Goal: Download file/media

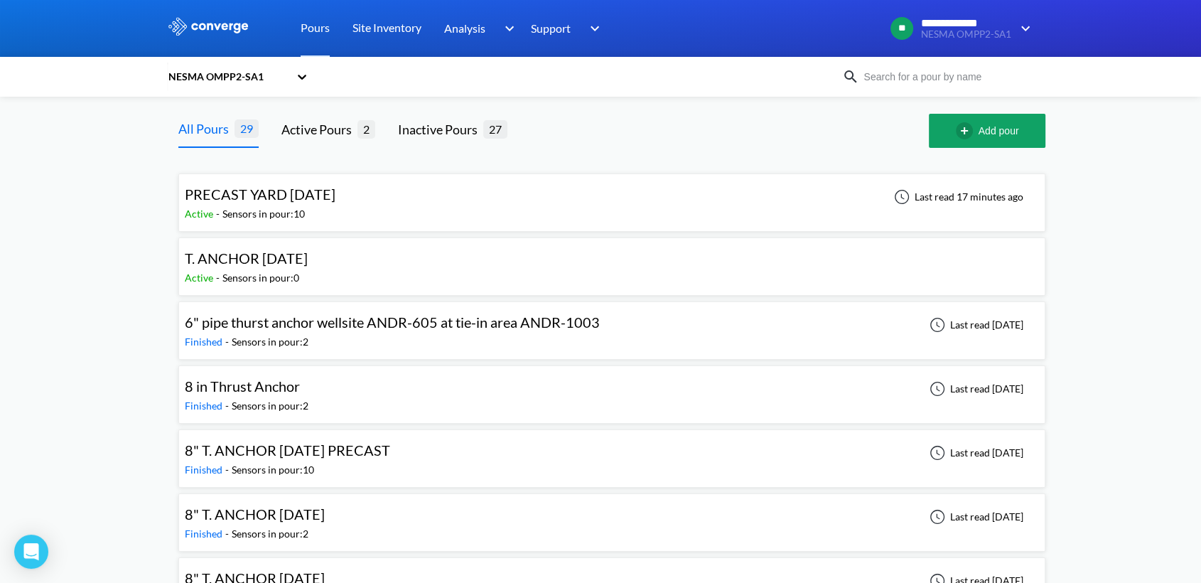
click at [315, 274] on div "Active - Sensors in pour: 0" at bounding box center [250, 278] width 130 height 16
click at [336, 197] on span "PRECAST YARD [DATE]" at bounding box center [260, 194] width 151 height 17
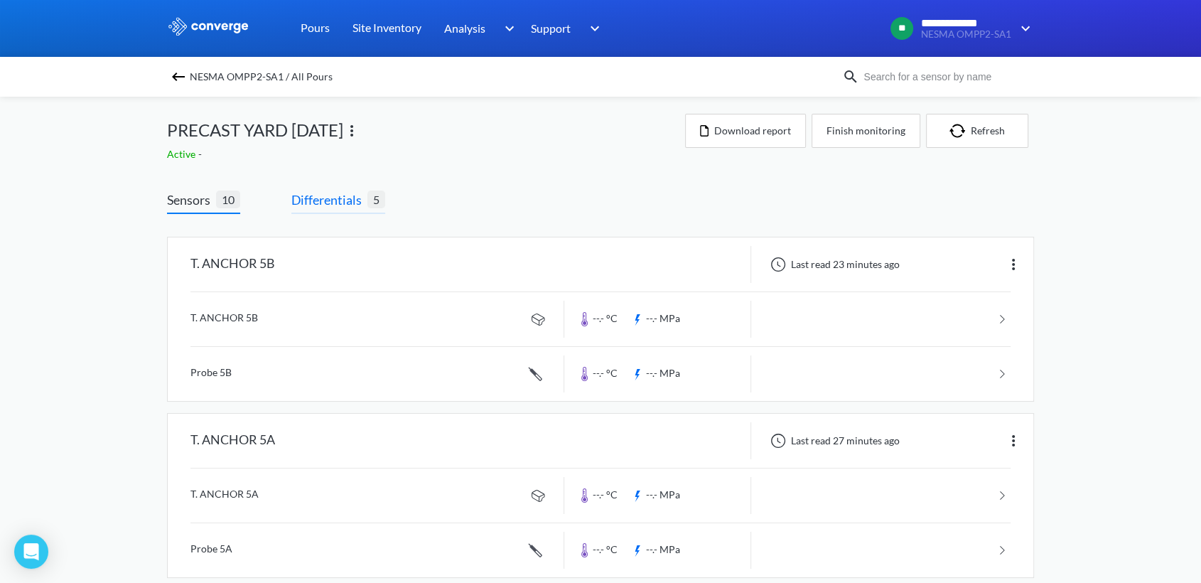
click at [333, 209] on span "Differentials" at bounding box center [329, 200] width 76 height 20
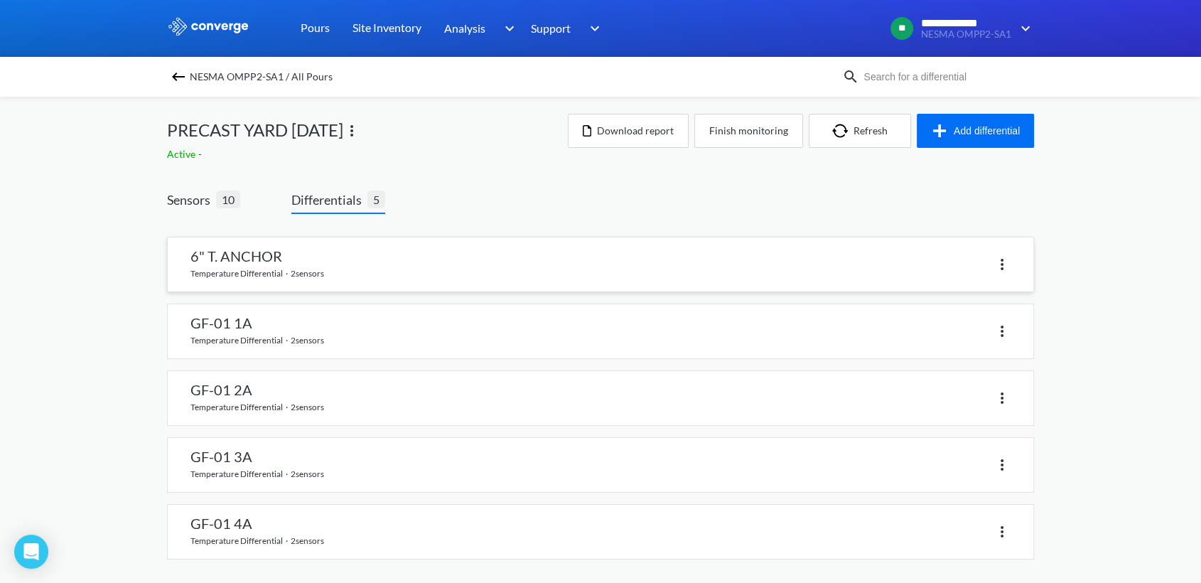
click at [318, 263] on link at bounding box center [601, 264] width 866 height 54
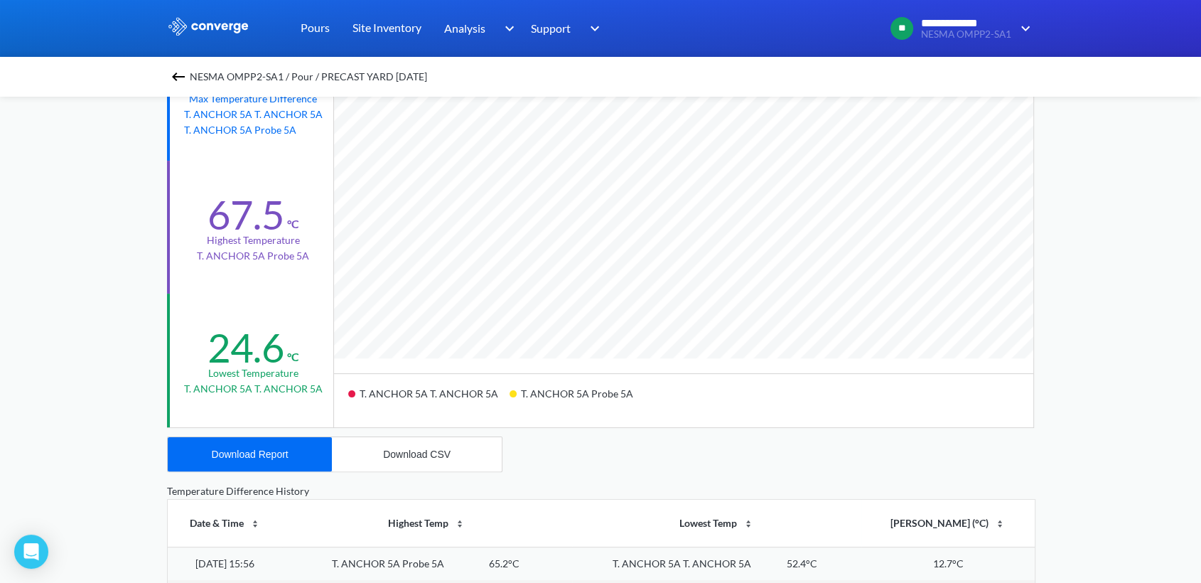
scroll to position [237, 0]
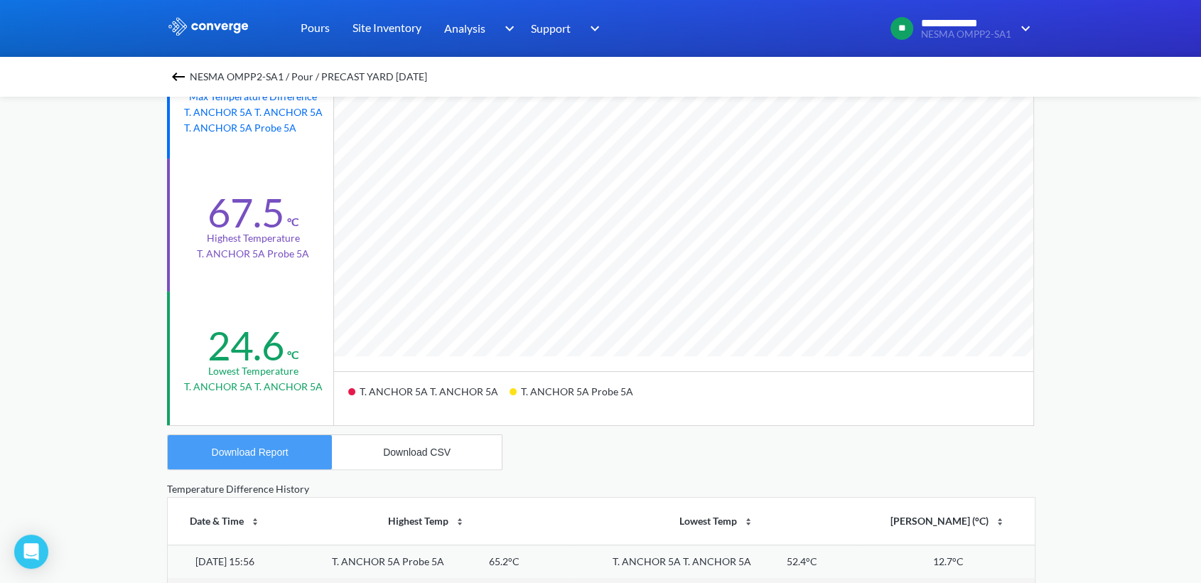
click at [239, 444] on button "Download Report" at bounding box center [250, 452] width 164 height 34
click at [390, 452] on div "Download CSV" at bounding box center [417, 451] width 68 height 11
click at [193, 84] on div "NESMA OMPP2-SA1 / Pour / PRECAST YARD [DATE]" at bounding box center [600, 77] width 867 height 20
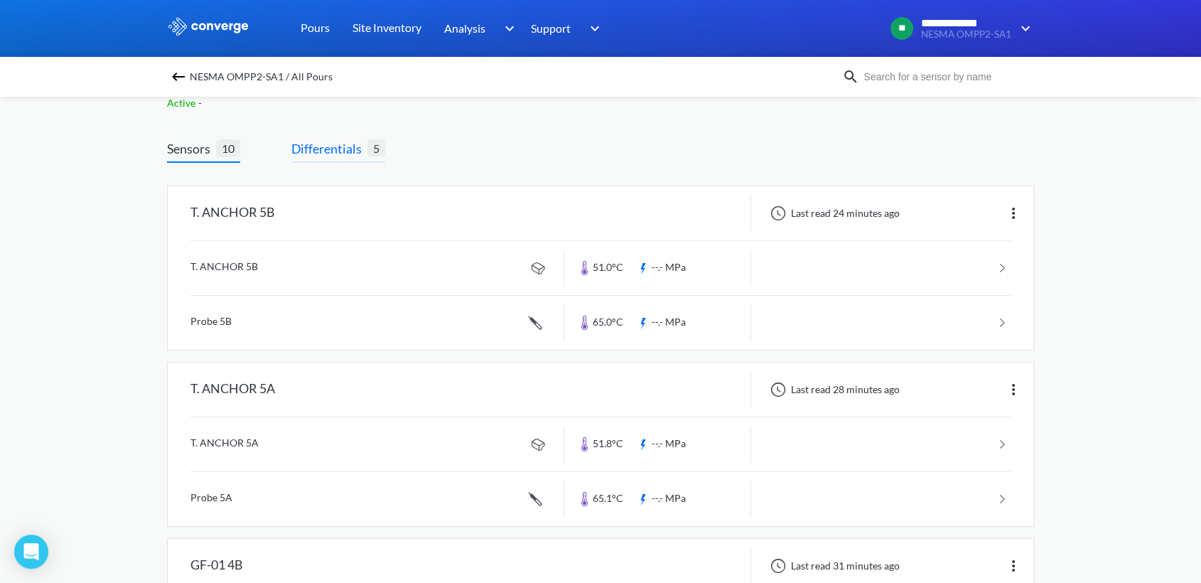
scroll to position [79, 0]
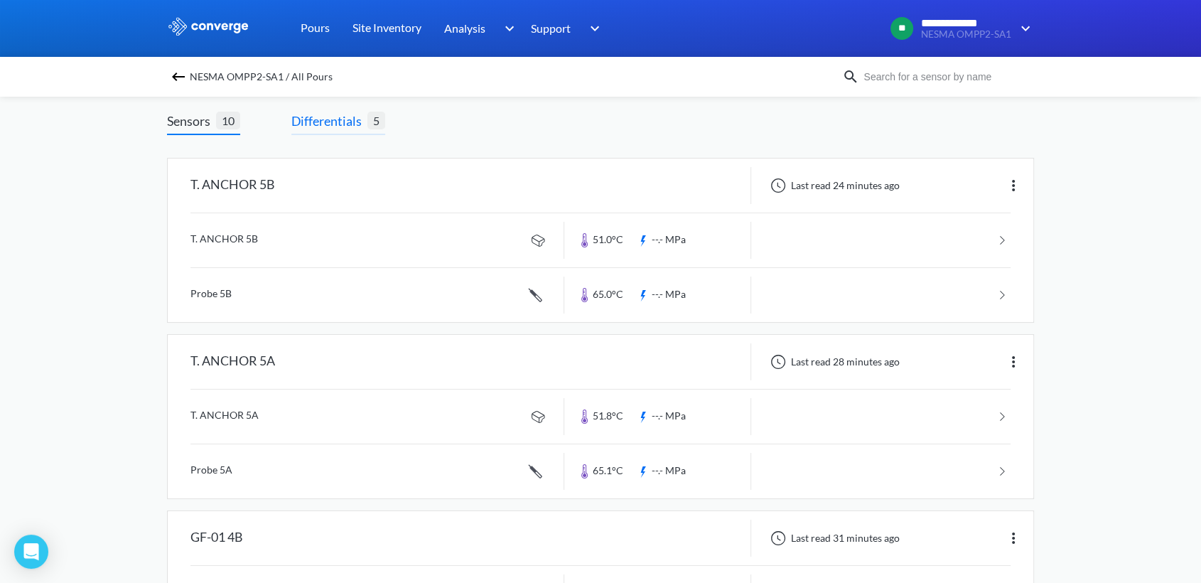
click at [338, 119] on span "Differentials" at bounding box center [329, 121] width 76 height 20
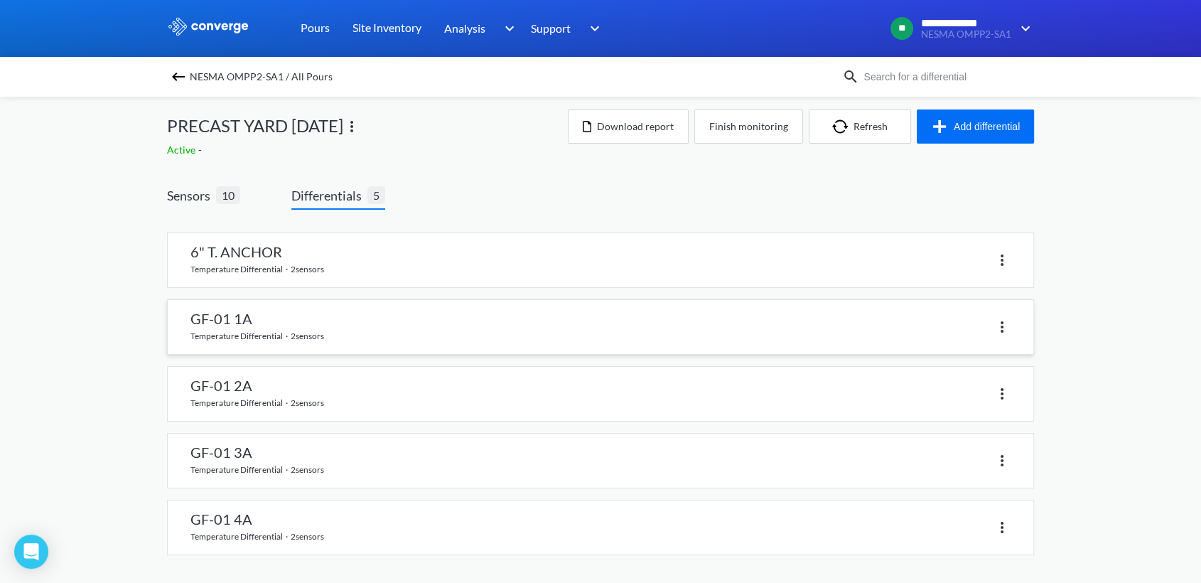
click at [375, 332] on link at bounding box center [601, 327] width 866 height 54
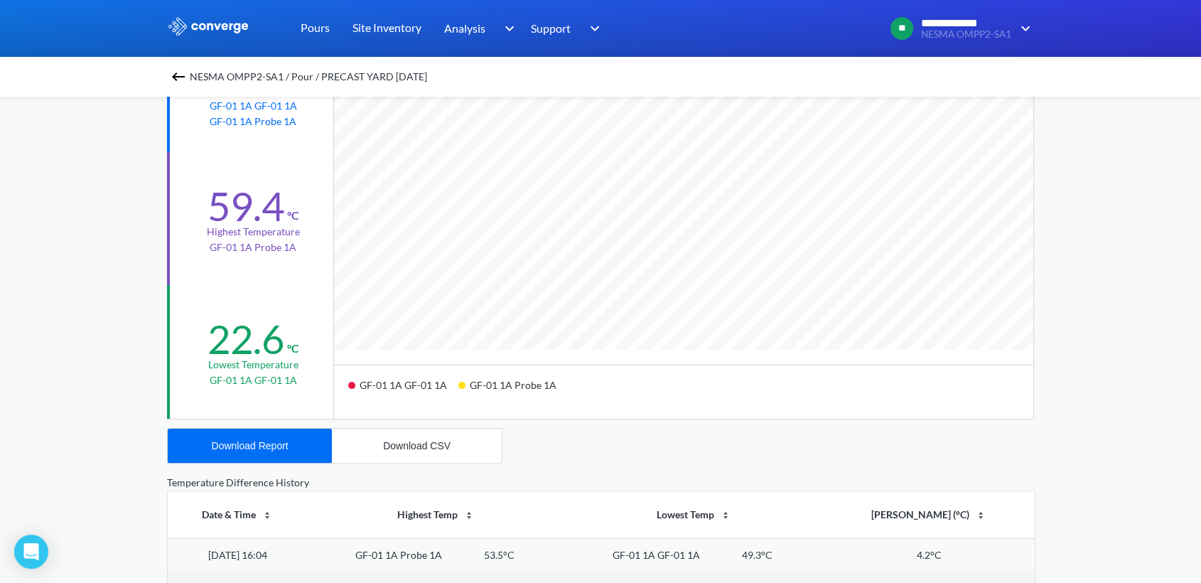
scroll to position [473, 0]
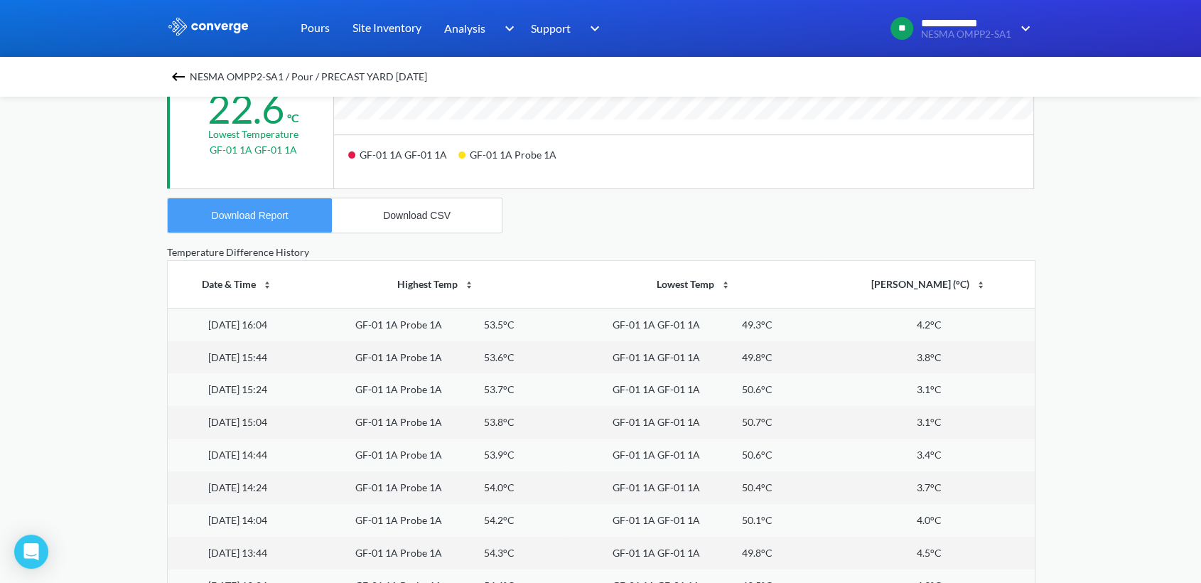
click at [253, 206] on button "Download Report" at bounding box center [250, 215] width 164 height 34
click at [399, 217] on div "Download CSV" at bounding box center [417, 215] width 68 height 11
click at [178, 73] on img at bounding box center [178, 76] width 17 height 17
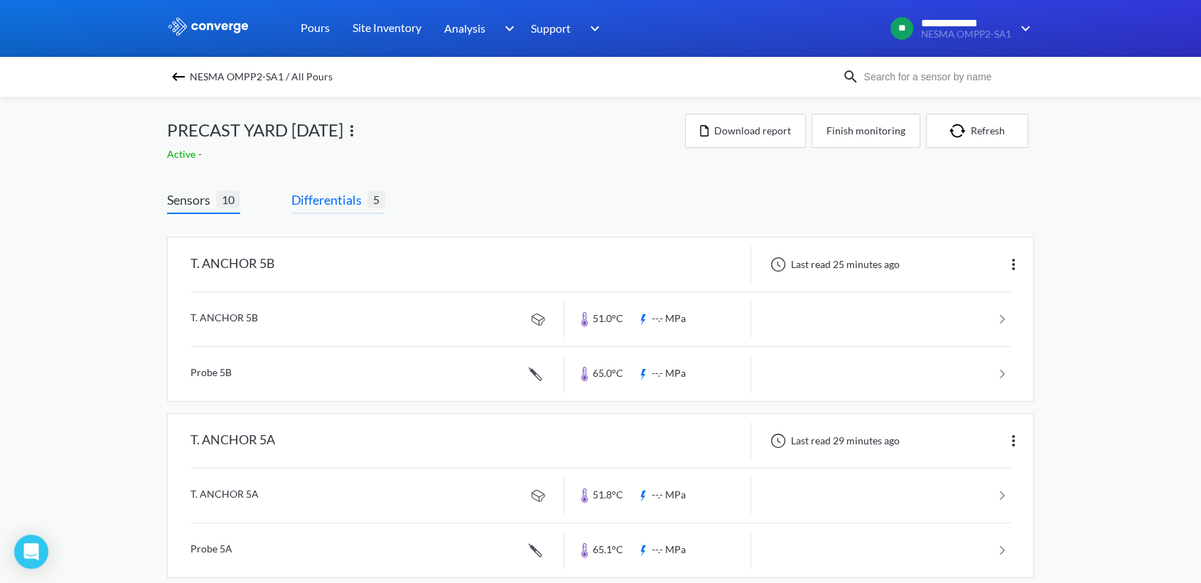
click at [343, 199] on span "Differentials" at bounding box center [329, 200] width 76 height 20
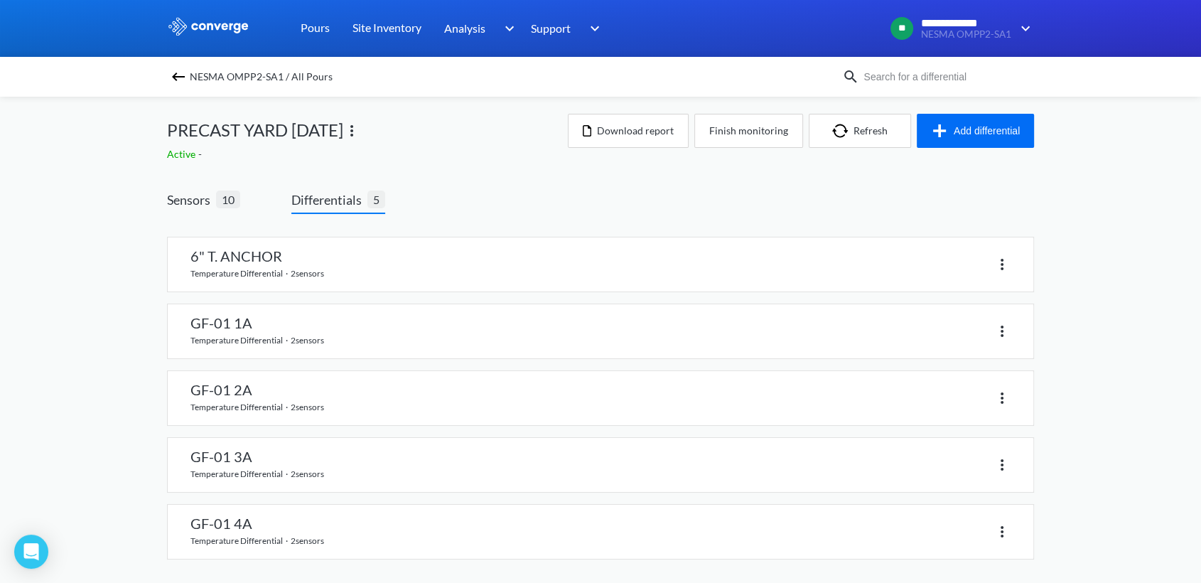
click at [289, 368] on div "6" T. ANCHOR temperature differential · 2 sensors GF-01 1A temperature differen…" at bounding box center [600, 392] width 867 height 334
click at [265, 397] on link at bounding box center [601, 398] width 866 height 54
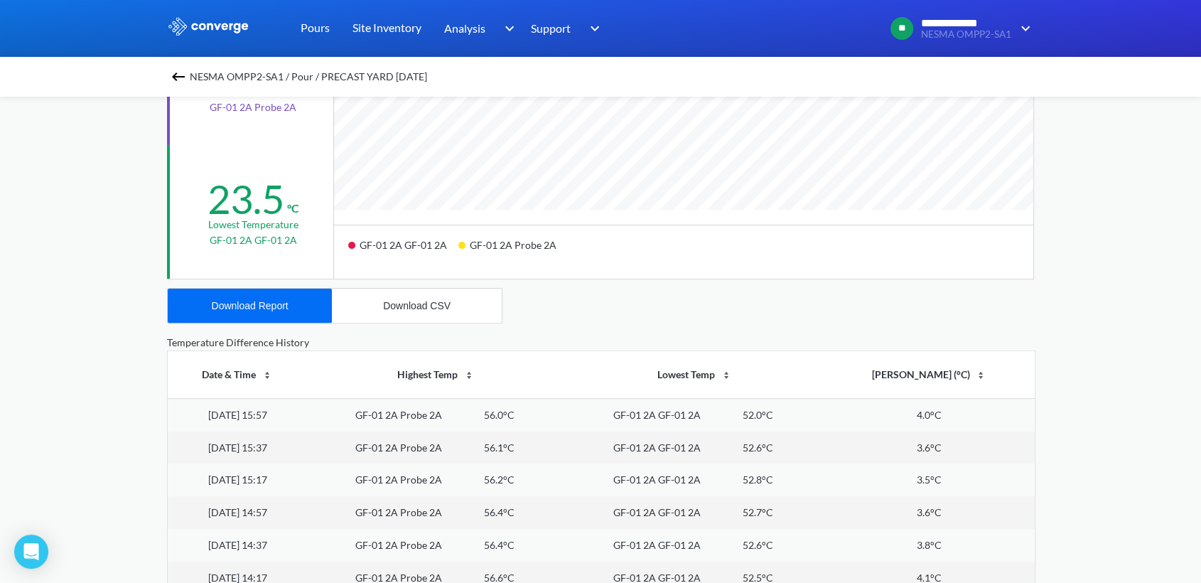
scroll to position [552, 0]
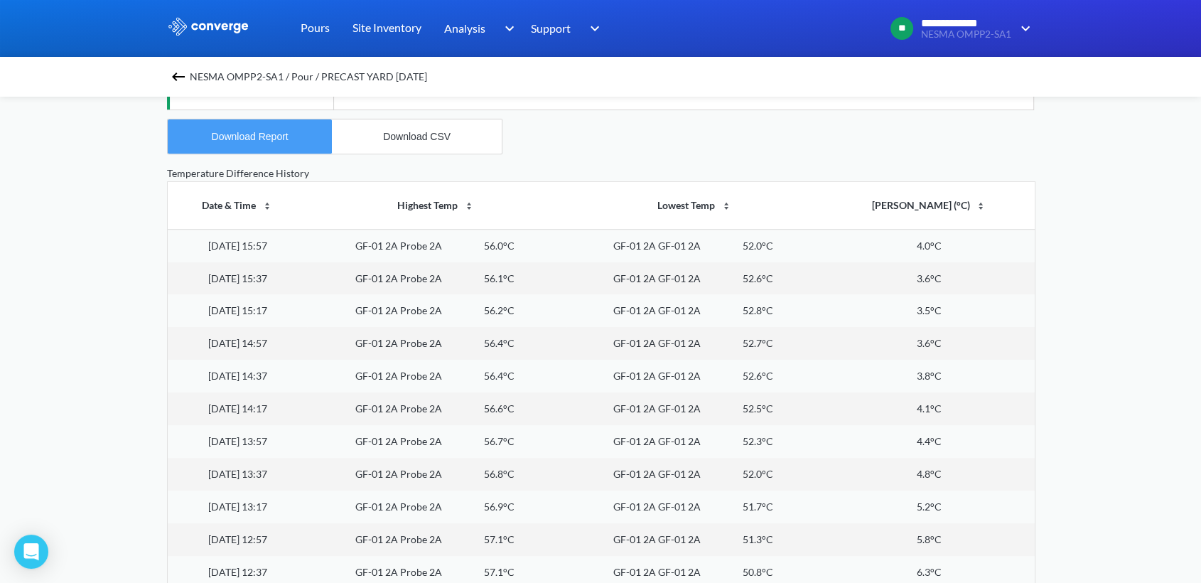
click at [254, 119] on button "Download Report" at bounding box center [250, 136] width 164 height 34
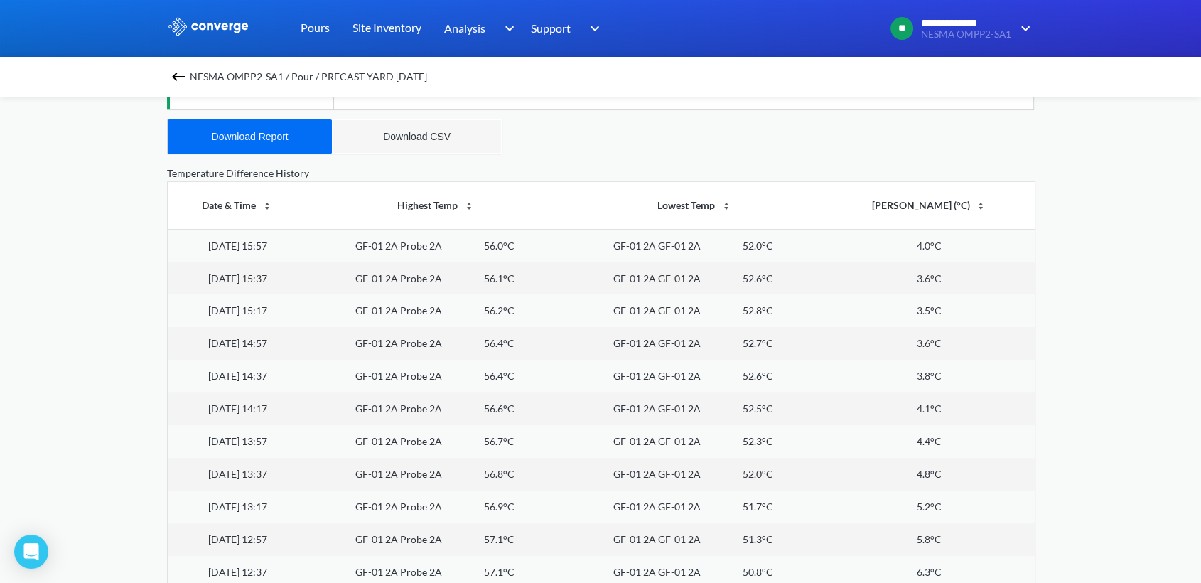
click at [429, 143] on button "Download CSV" at bounding box center [417, 136] width 170 height 34
click at [184, 73] on img at bounding box center [178, 76] width 17 height 17
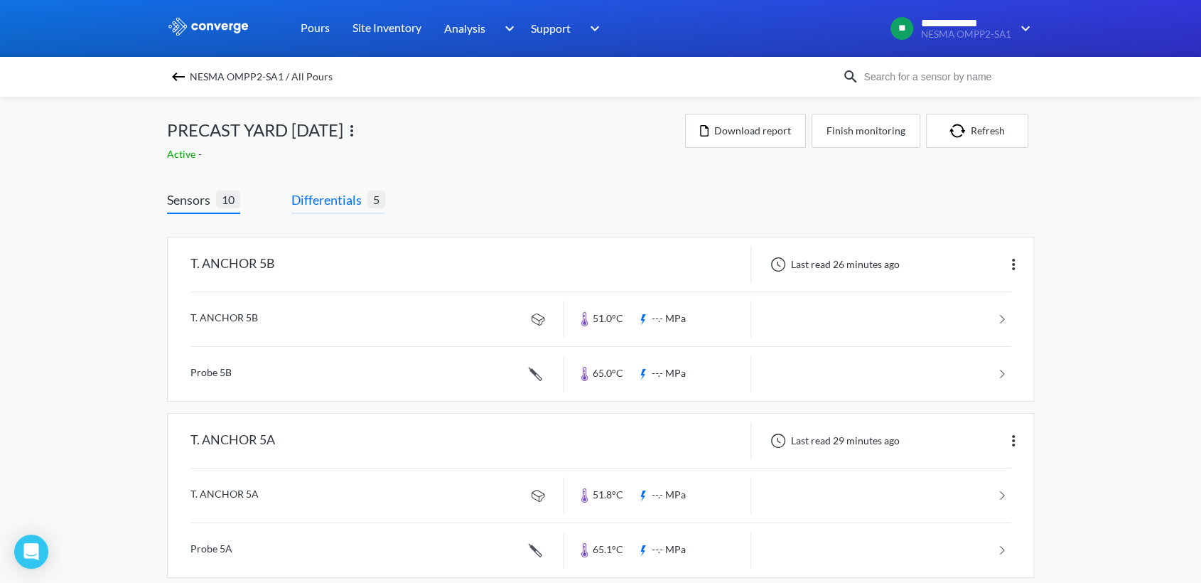
click at [344, 205] on span "Differentials" at bounding box center [329, 200] width 76 height 20
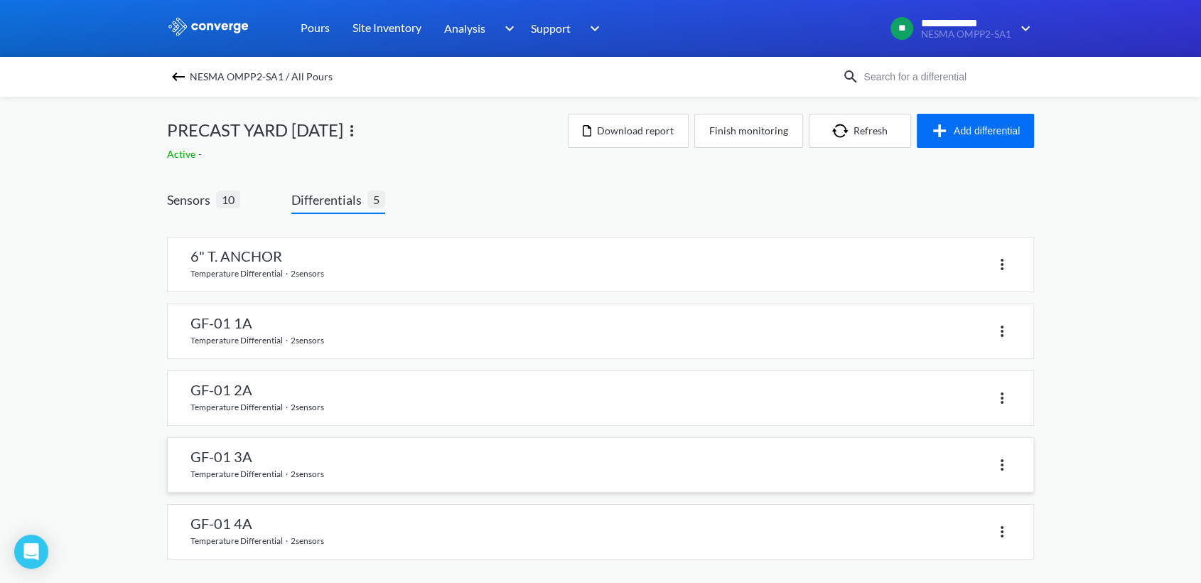
click at [311, 466] on link at bounding box center [601, 465] width 866 height 54
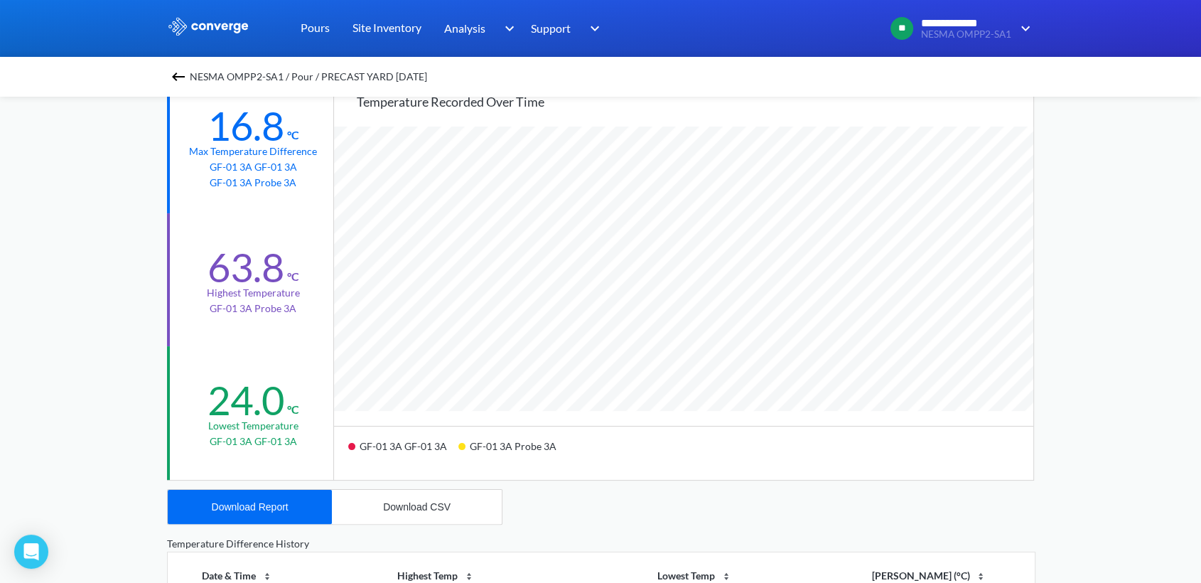
scroll to position [395, 0]
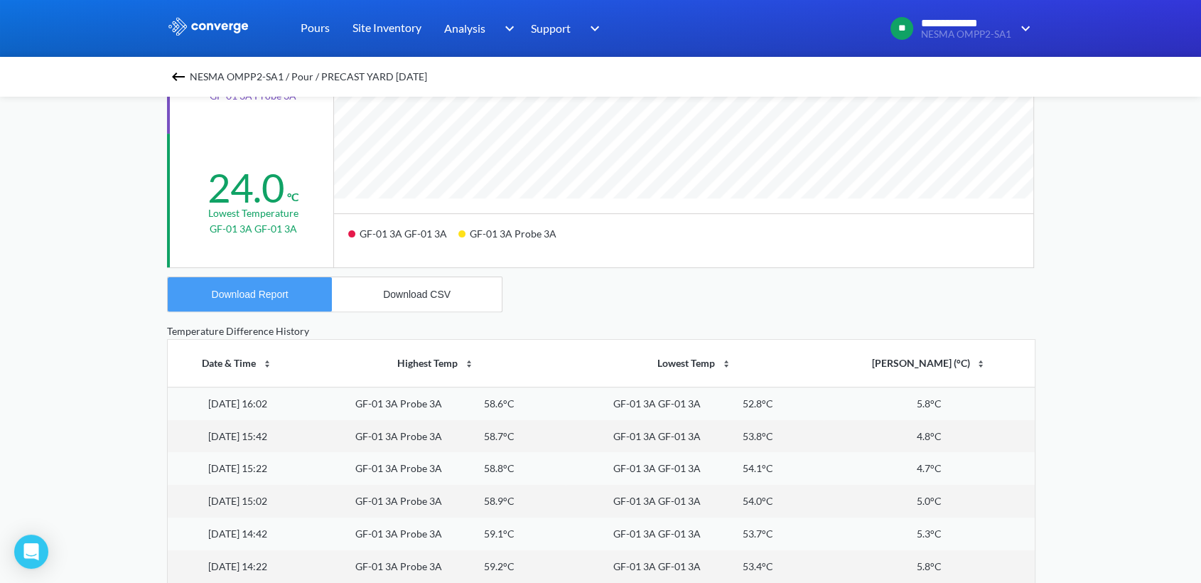
click at [245, 293] on div "Download Report" at bounding box center [250, 294] width 77 height 11
click at [404, 294] on div "Download CSV" at bounding box center [417, 294] width 68 height 11
click at [186, 75] on img at bounding box center [178, 76] width 17 height 17
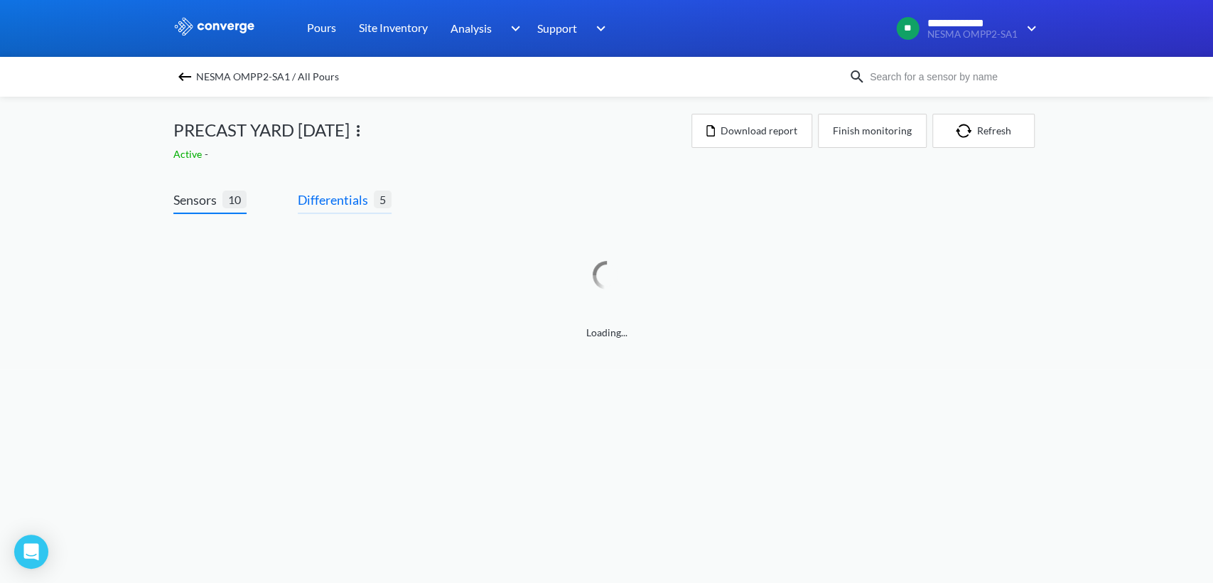
click at [326, 199] on span "Differentials" at bounding box center [336, 200] width 76 height 20
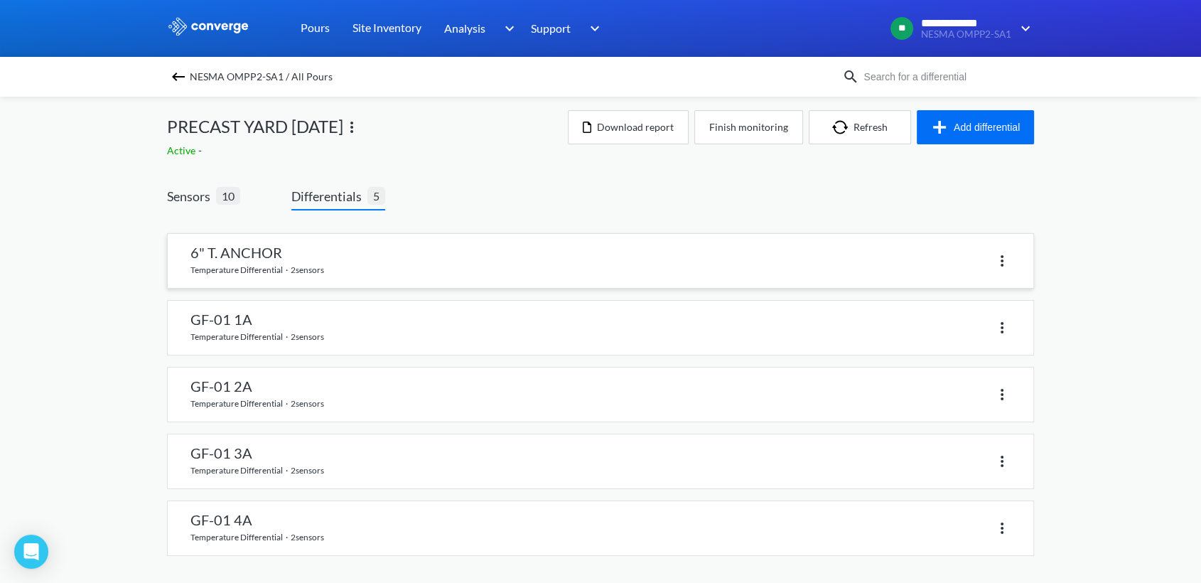
scroll to position [4, 0]
click at [242, 520] on link at bounding box center [601, 527] width 866 height 54
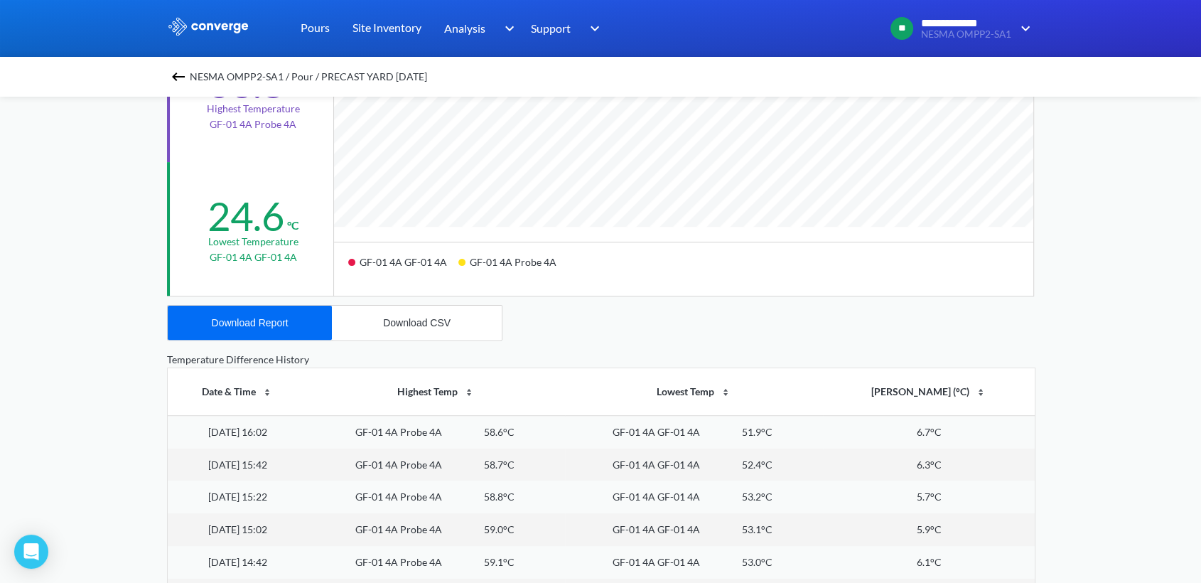
scroll to position [395, 0]
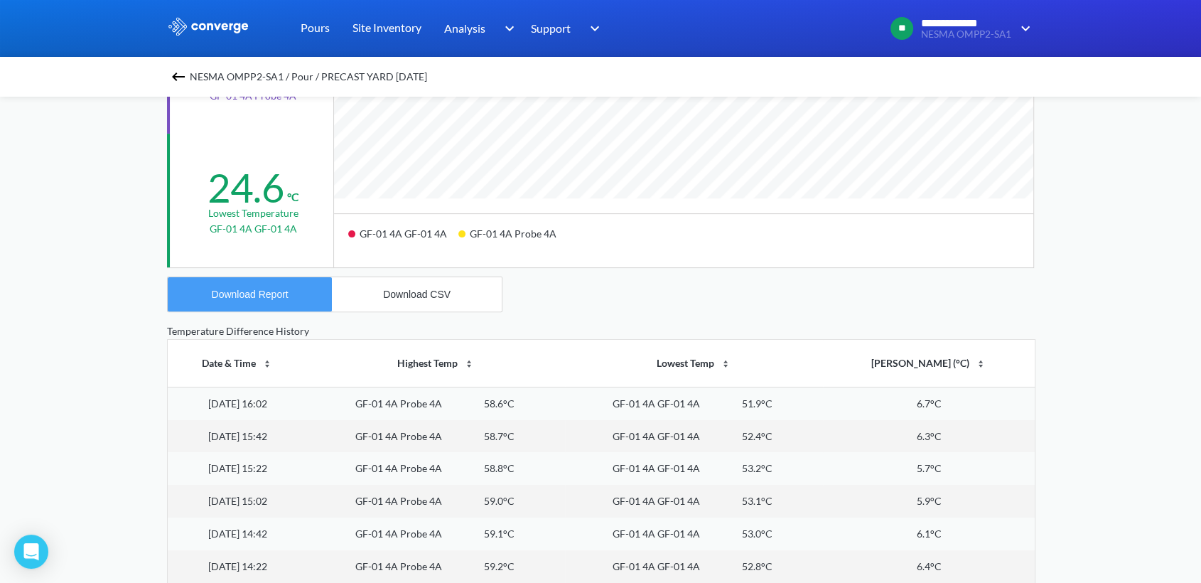
click at [294, 293] on button "Download Report" at bounding box center [250, 294] width 164 height 34
click at [417, 297] on div "Download CSV" at bounding box center [417, 294] width 68 height 11
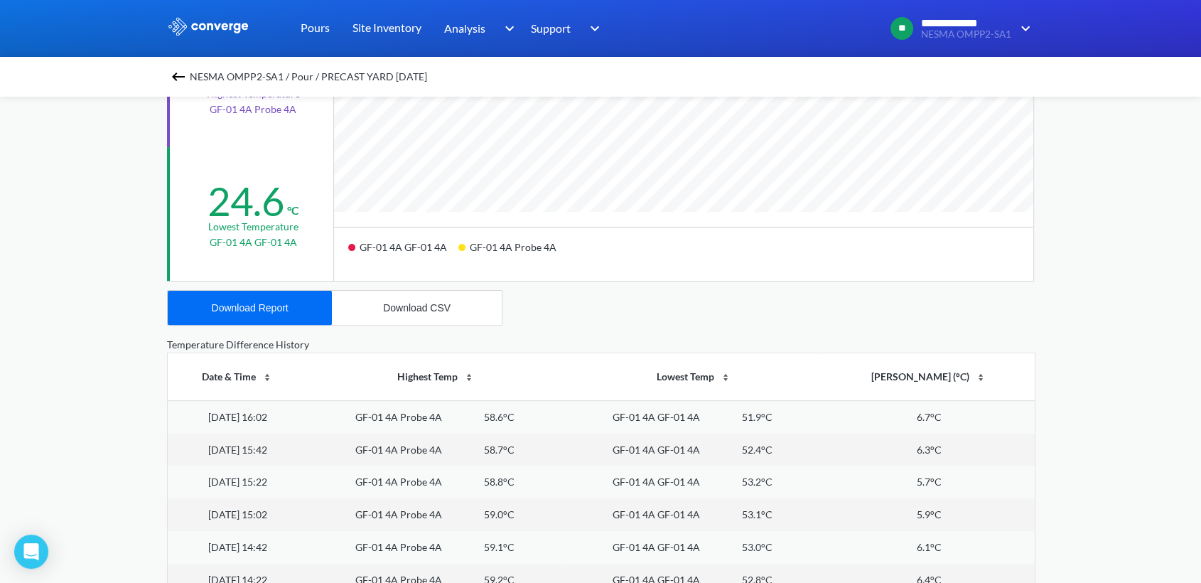
scroll to position [0, 0]
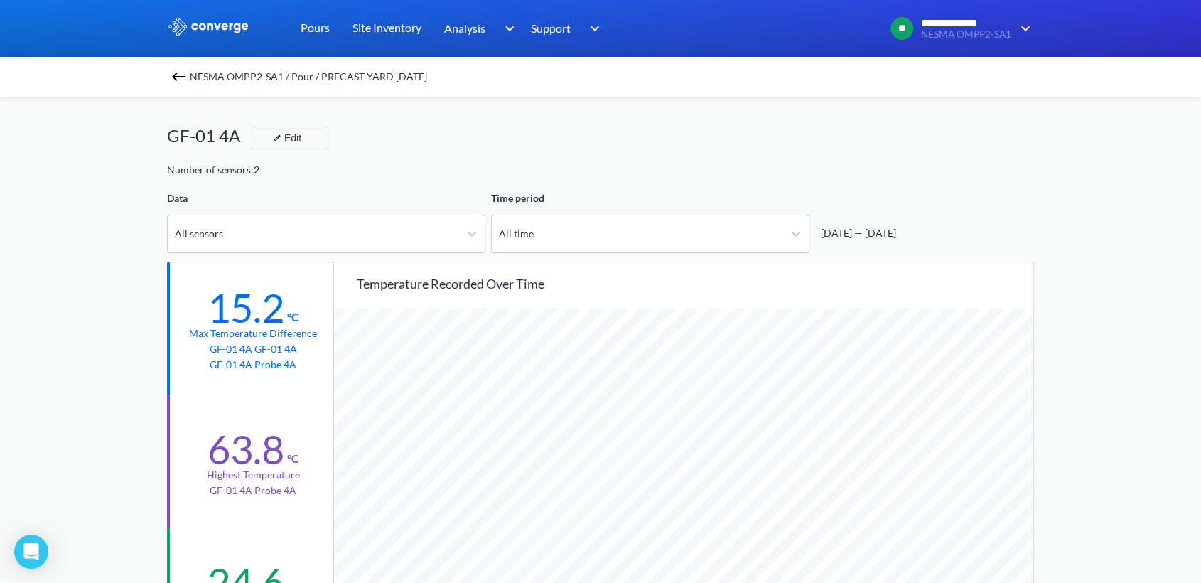
click at [185, 76] on img at bounding box center [178, 76] width 17 height 17
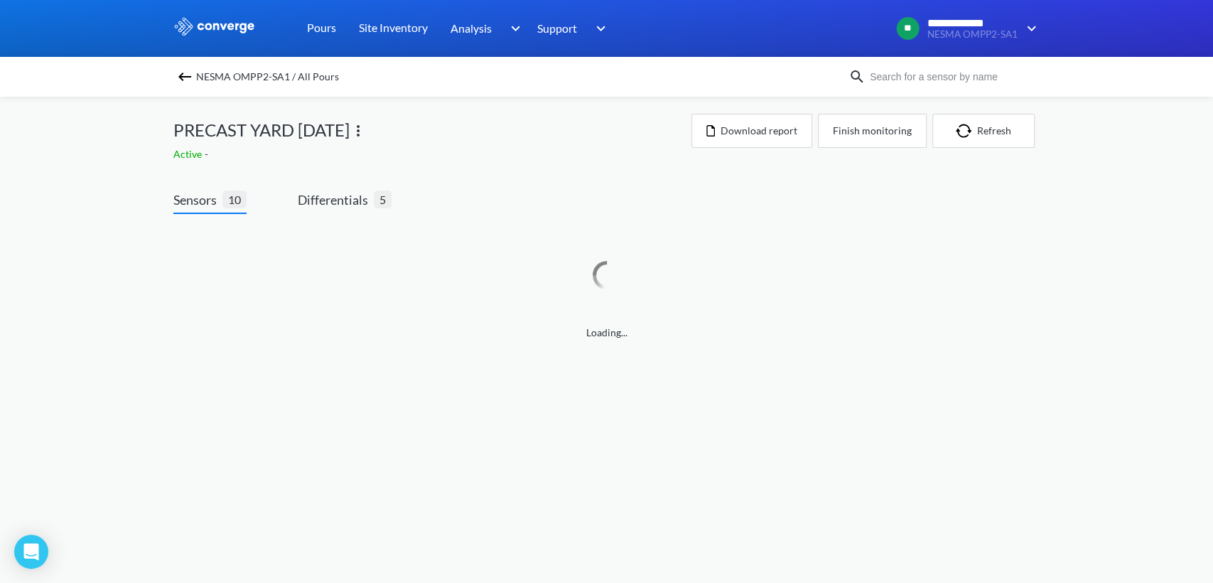
click at [342, 185] on div "Sensors 10 Differentials 5 Loading..." at bounding box center [606, 269] width 867 height 200
click at [338, 195] on span "Differentials" at bounding box center [336, 200] width 76 height 20
